Goal: Navigation & Orientation: Find specific page/section

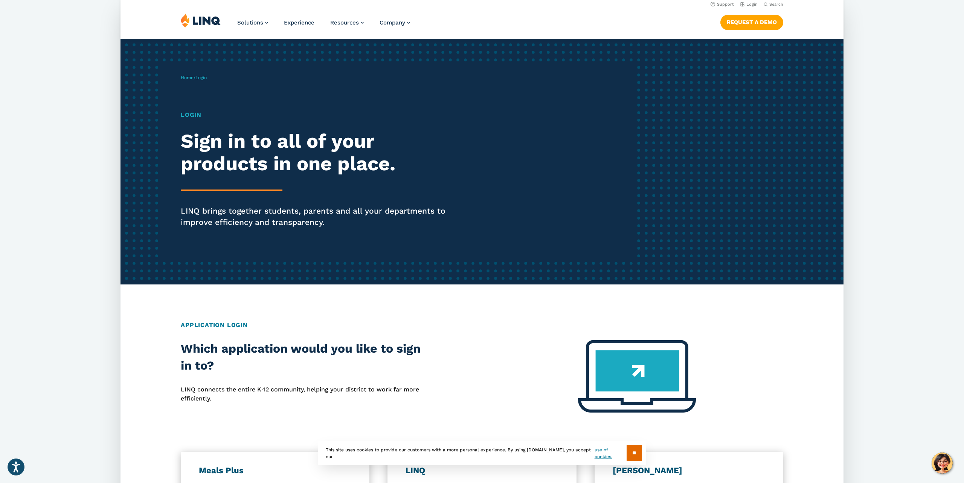
scroll to position [3, 0]
click at [195, 114] on h1 "Login" at bounding box center [320, 114] width 279 height 9
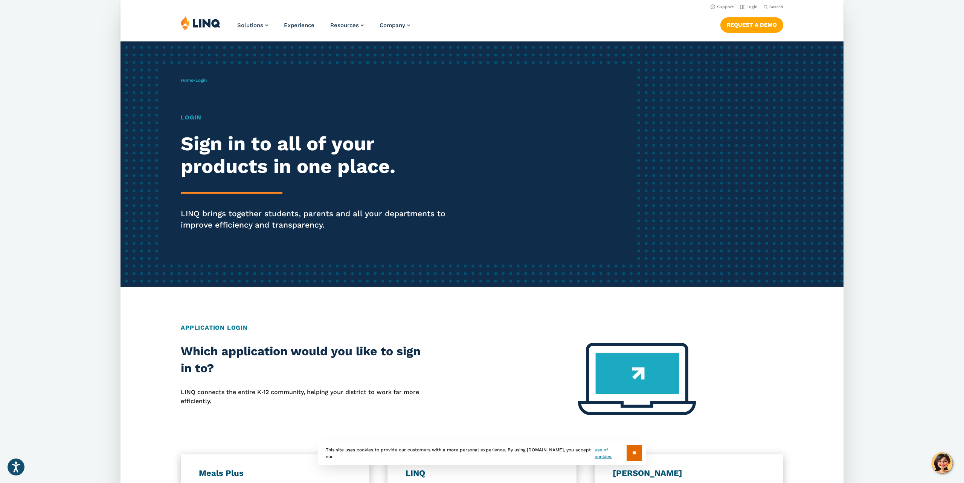
scroll to position [0, 0]
click at [751, 6] on link "Login" at bounding box center [749, 7] width 18 height 5
drag, startPoint x: 192, startPoint y: 121, endPoint x: 196, endPoint y: 118, distance: 4.4
click at [192, 121] on h1 "Login" at bounding box center [320, 117] width 279 height 9
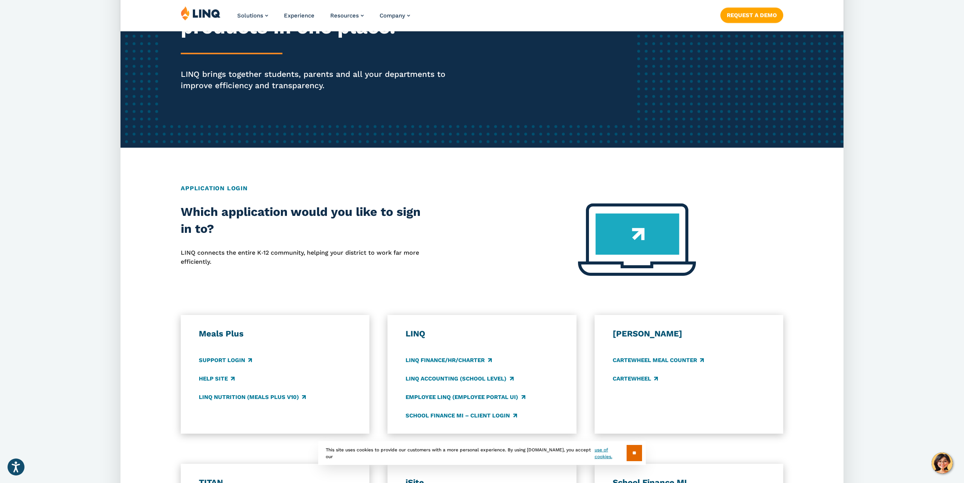
scroll to position [142, 0]
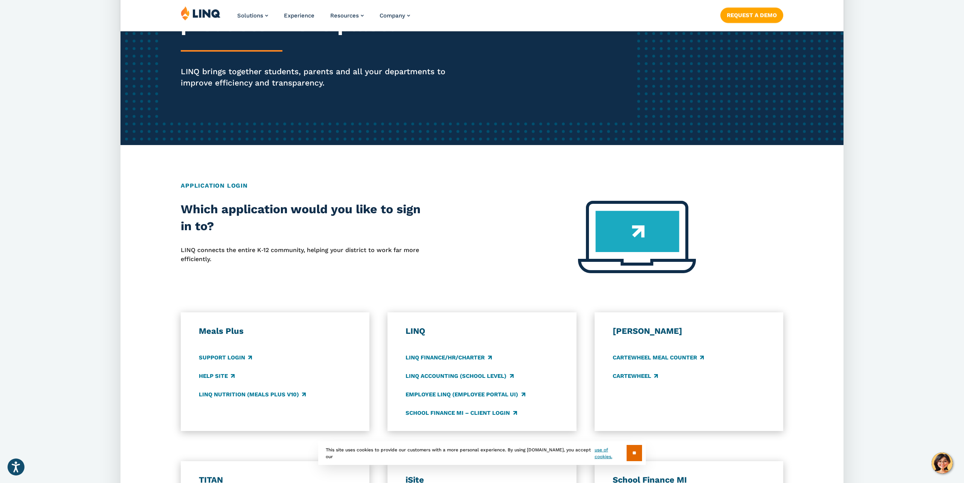
click at [201, 185] on h2 "Application Login" at bounding box center [482, 185] width 603 height 9
click at [257, 213] on h2 "Which application would you like to sign in to?" at bounding box center [301, 218] width 241 height 34
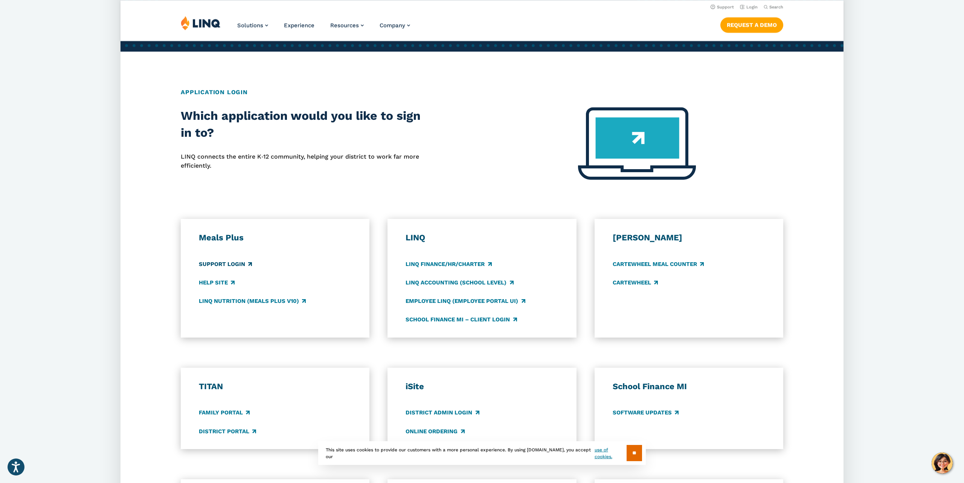
scroll to position [235, 0]
click at [214, 264] on link "Support Login" at bounding box center [225, 264] width 53 height 8
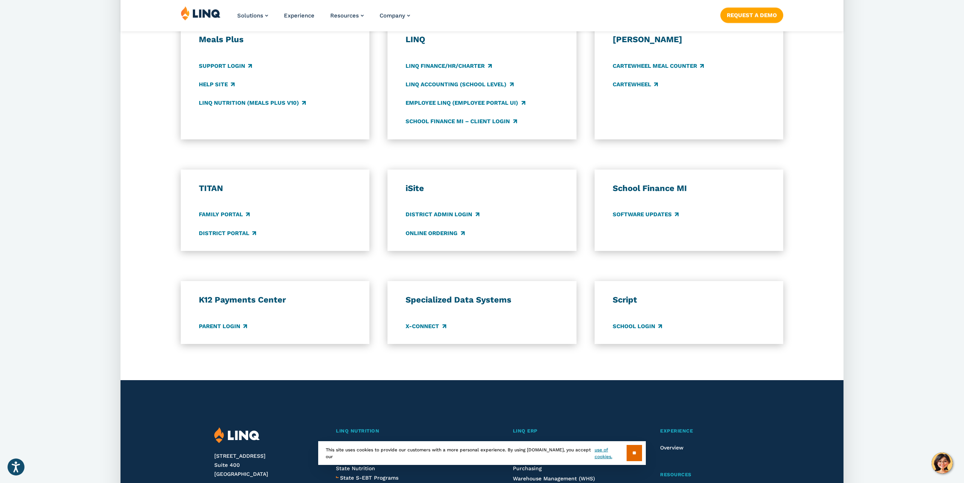
scroll to position [434, 0]
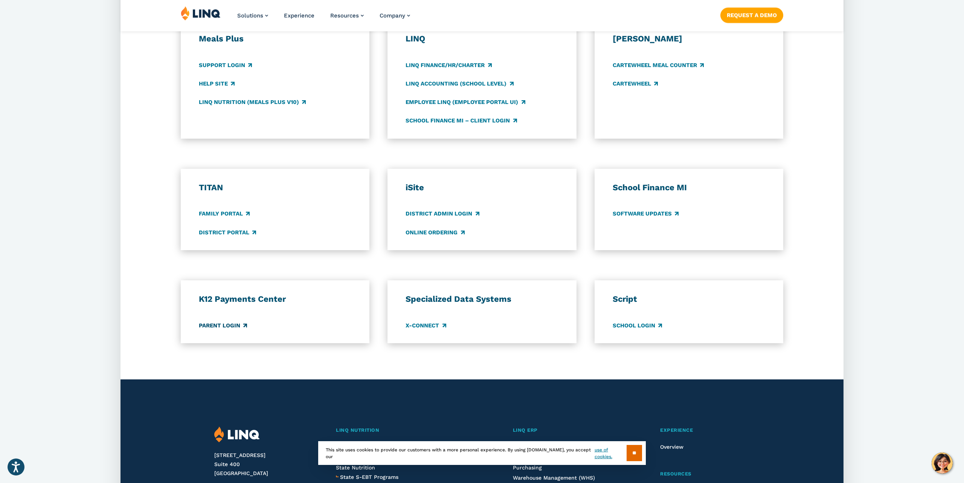
click at [222, 326] on link "Parent Login" at bounding box center [223, 325] width 48 height 8
